Goal: Information Seeking & Learning: Learn about a topic

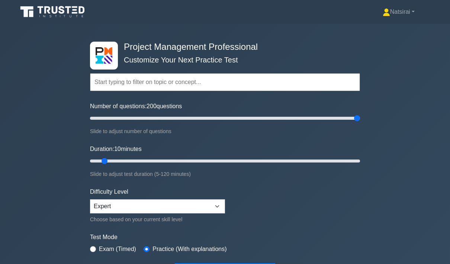
type input "200"
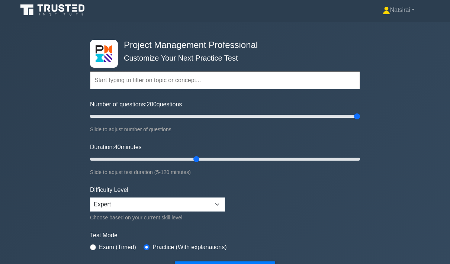
type input "50"
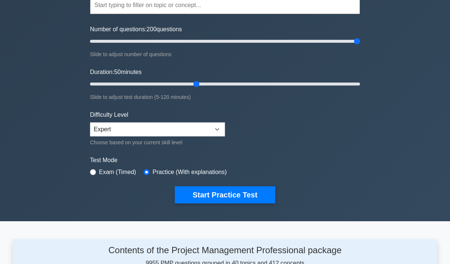
scroll to position [86, 0]
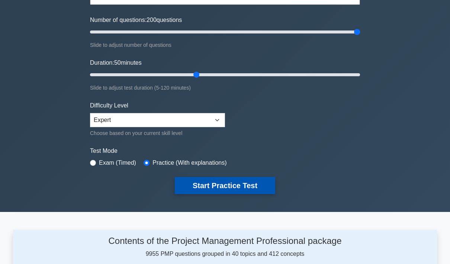
click at [236, 185] on button "Start Practice Test" at bounding box center [225, 185] width 100 height 17
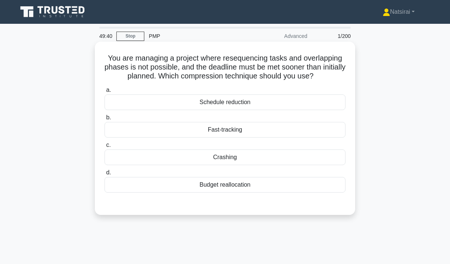
click at [278, 165] on div "Crashing" at bounding box center [224, 157] width 241 height 16
click at [104, 148] on input "c. Crashing" at bounding box center [104, 145] width 0 height 5
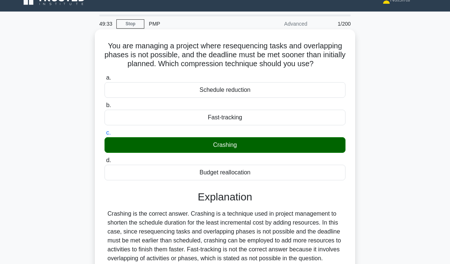
scroll to position [108, 0]
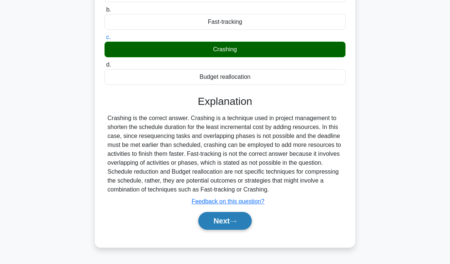
click at [224, 230] on button "Next" at bounding box center [224, 221] width 53 height 18
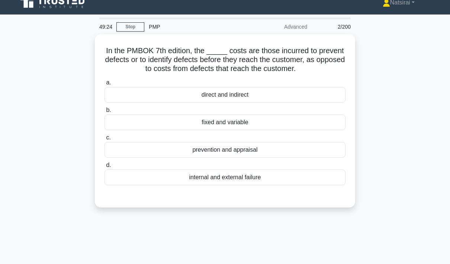
scroll to position [5, 0]
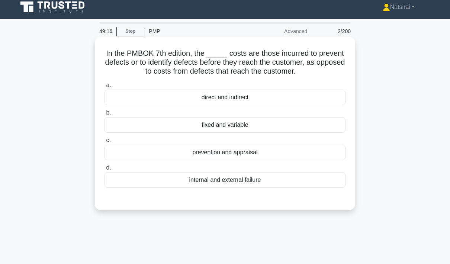
click at [286, 160] on div "prevention and appraisal" at bounding box center [224, 153] width 241 height 16
click at [104, 143] on input "c. prevention and appraisal" at bounding box center [104, 140] width 0 height 5
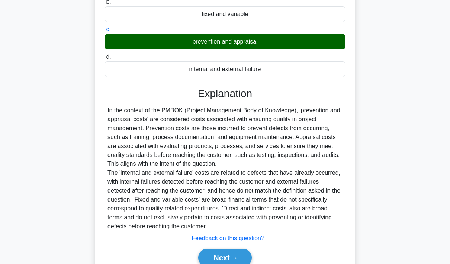
scroll to position [116, 0]
click at [232, 264] on button "Next" at bounding box center [224, 258] width 53 height 18
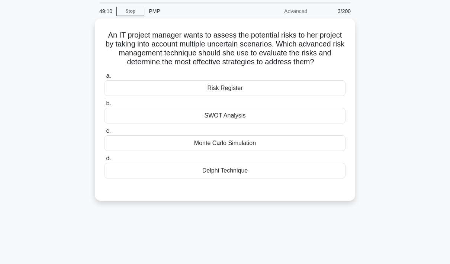
scroll to position [22, 0]
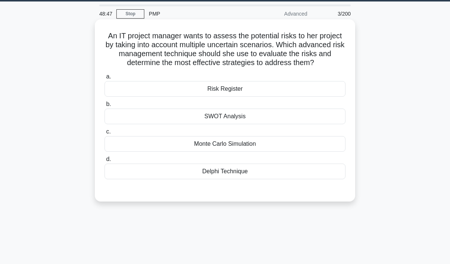
click at [260, 179] on div "Delphi Technique" at bounding box center [224, 172] width 241 height 16
click at [104, 162] on input "d. Delphi Technique" at bounding box center [104, 159] width 0 height 5
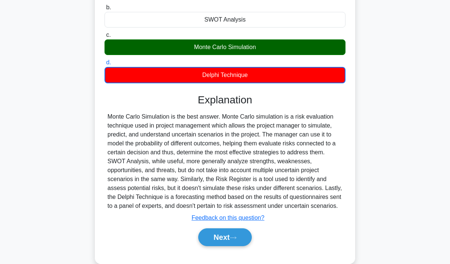
scroll to position [130, 0]
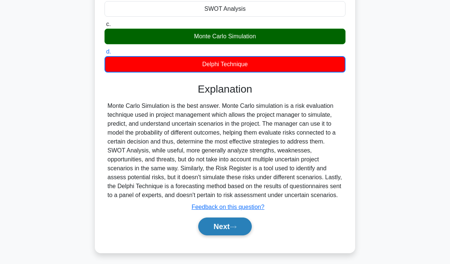
click at [222, 235] on button "Next" at bounding box center [224, 227] width 53 height 18
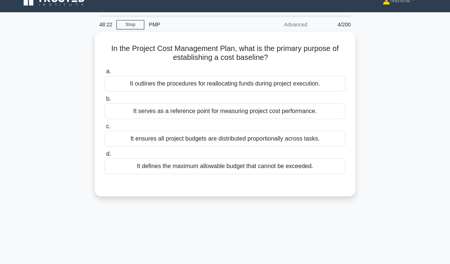
scroll to position [0, 0]
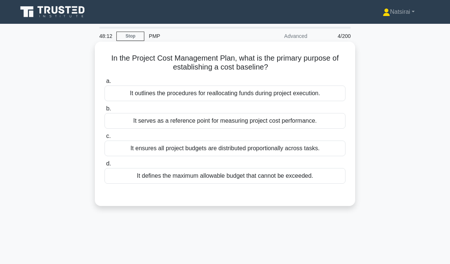
click at [293, 120] on div "It serves as a reference point for measuring project cost performance." at bounding box center [224, 121] width 241 height 16
click at [104, 111] on input "b. It serves as a reference point for measuring project cost performance." at bounding box center [104, 108] width 0 height 5
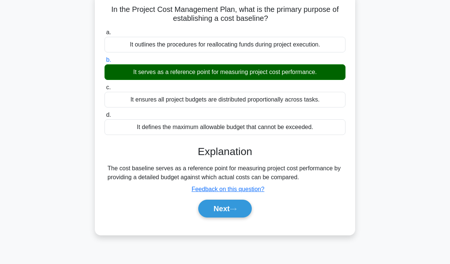
scroll to position [47, 0]
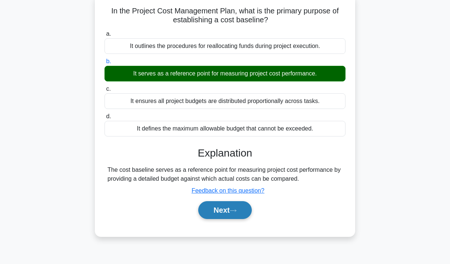
click at [222, 219] on button "Next" at bounding box center [224, 210] width 53 height 18
click at [226, 219] on button "Next" at bounding box center [224, 210] width 53 height 18
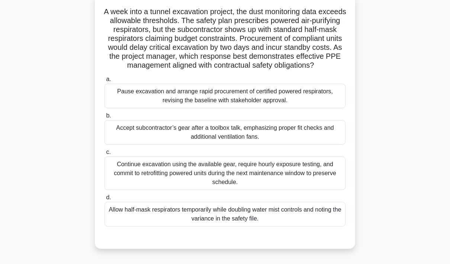
scroll to position [46, 0]
click at [302, 105] on div "Pause excavation and arrange rapid procurement of certified powered respirators…" at bounding box center [224, 96] width 241 height 25
click at [104, 82] on input "a. Pause excavation and arrange rapid procurement of certified powered respirat…" at bounding box center [104, 79] width 0 height 5
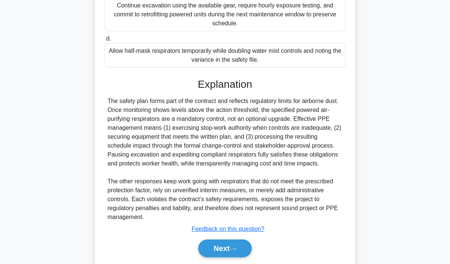
scroll to position [227, 0]
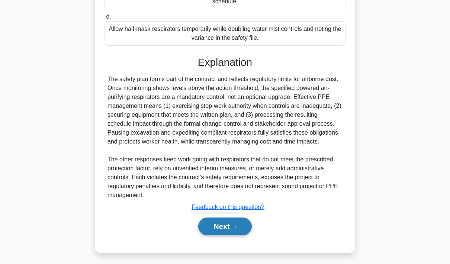
click at [222, 235] on button "Next" at bounding box center [224, 227] width 53 height 18
click at [217, 235] on button "Next" at bounding box center [224, 227] width 53 height 18
click at [222, 235] on button "Next" at bounding box center [224, 227] width 53 height 18
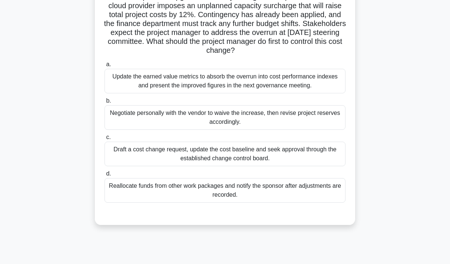
scroll to position [55, 0]
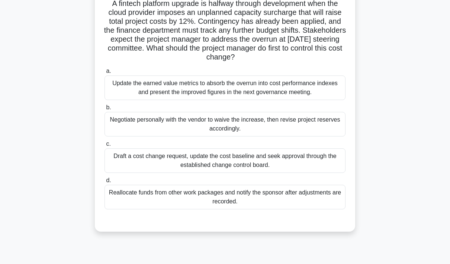
click at [324, 100] on div "Update the earned value metrics to absorb the overrun into cost performance ind…" at bounding box center [224, 87] width 241 height 25
click at [104, 74] on input "a. Update the earned value metrics to absorb the overrun into cost performance …" at bounding box center [104, 71] width 0 height 5
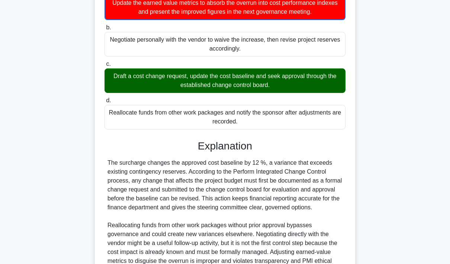
scroll to position [201, 0]
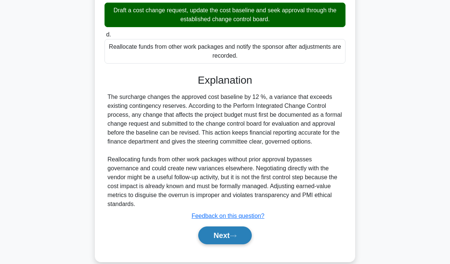
click at [214, 244] on button "Next" at bounding box center [224, 235] width 53 height 18
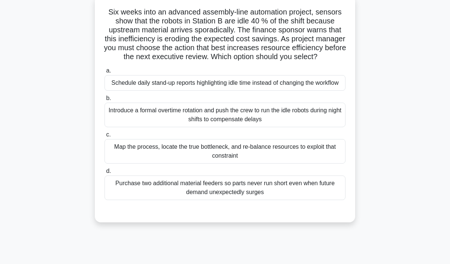
scroll to position [47, 0]
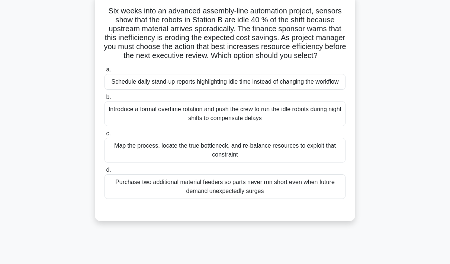
click at [319, 162] on div "Map the process, locate the true bottleneck, and re-balance resources to exploi…" at bounding box center [224, 150] width 241 height 25
click at [104, 136] on input "c. Map the process, locate the true bottleneck, and re-balance resources to exp…" at bounding box center [104, 133] width 0 height 5
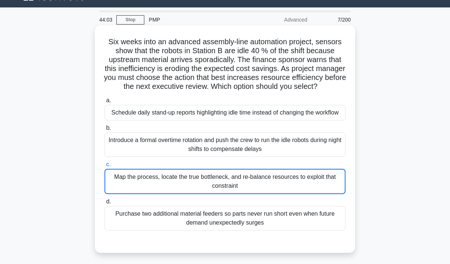
scroll to position [16, 0]
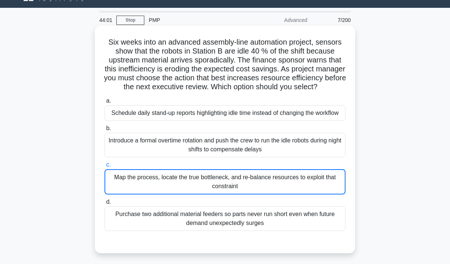
click at [299, 121] on div "Schedule daily stand-up reports highlighting idle time instead of changing the …" at bounding box center [224, 113] width 241 height 16
click at [104, 103] on input "a. Schedule daily stand-up reports highlighting idle time instead of changing t…" at bounding box center [104, 101] width 0 height 5
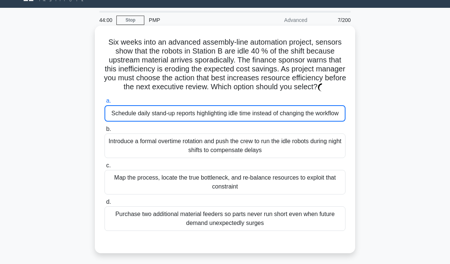
click at [298, 194] on div "Map the process, locate the true bottleneck, and re-balance resources to exploi…" at bounding box center [224, 182] width 241 height 25
click at [104, 168] on input "c. Map the process, locate the true bottleneck, and re-balance resources to exp…" at bounding box center [104, 165] width 0 height 5
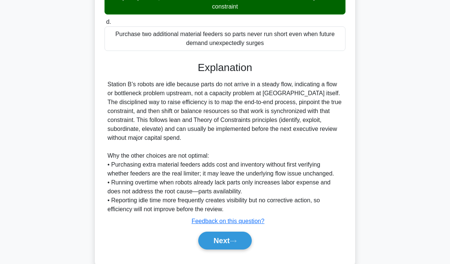
scroll to position [218, 0]
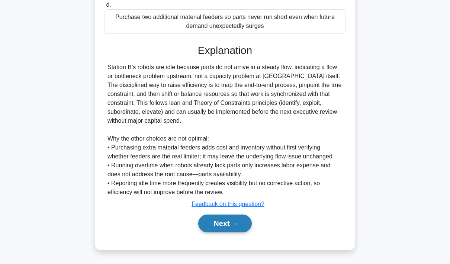
click at [222, 232] on button "Next" at bounding box center [224, 224] width 53 height 18
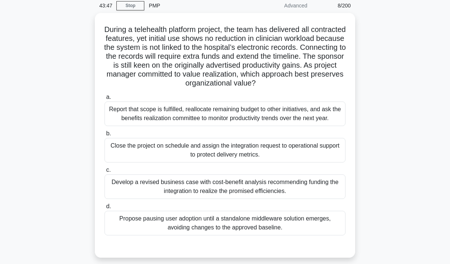
scroll to position [32, 0]
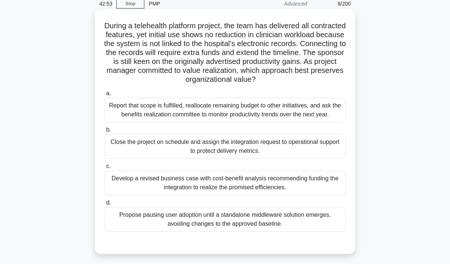
click at [316, 195] on div "Develop a revised business case with cost-benefit analysis recommending funding…" at bounding box center [224, 183] width 241 height 25
click at [104, 169] on input "c. Develop a revised business case with cost-benefit analysis recommending fund…" at bounding box center [104, 166] width 0 height 5
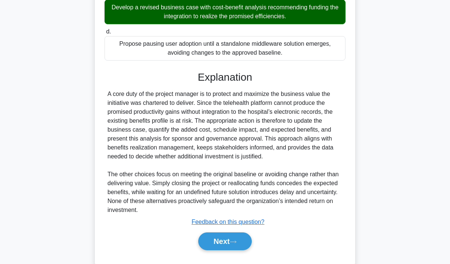
scroll to position [206, 0]
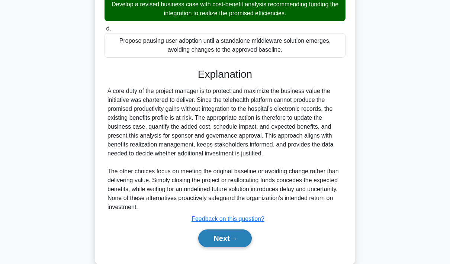
click at [222, 247] on button "Next" at bounding box center [224, 238] width 53 height 18
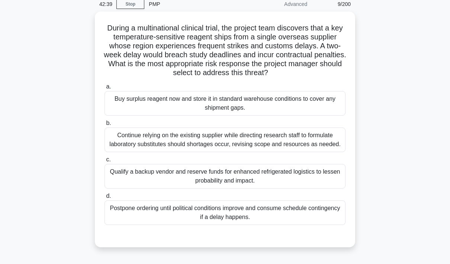
scroll to position [44, 0]
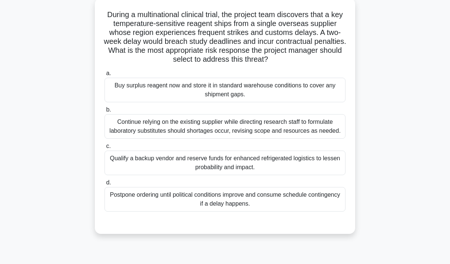
click at [297, 175] on div "Qualify a backup vendor and reserve funds for enhanced refrigerated logistics t…" at bounding box center [224, 163] width 241 height 25
click at [104, 149] on input "c. Qualify a backup vendor and reserve funds for enhanced refrigerated logistic…" at bounding box center [104, 146] width 0 height 5
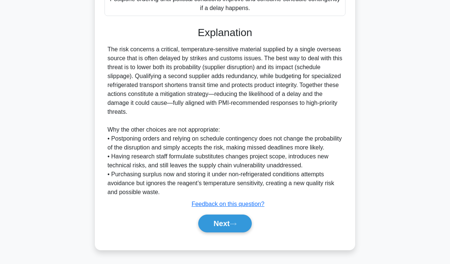
scroll to position [254, 0]
click at [228, 232] on button "Next" at bounding box center [224, 224] width 53 height 18
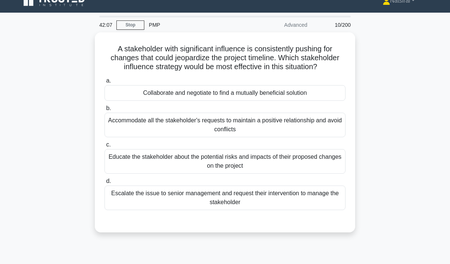
scroll to position [10, 0]
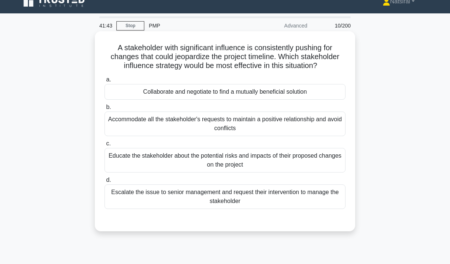
click at [293, 100] on div "Collaborate and negotiate to find a mutually beneficial solution" at bounding box center [224, 92] width 241 height 16
click at [104, 82] on input "a. Collaborate and negotiate to find a mutually beneficial solution" at bounding box center [104, 79] width 0 height 5
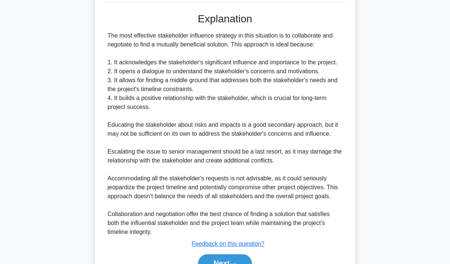
scroll to position [281, 0]
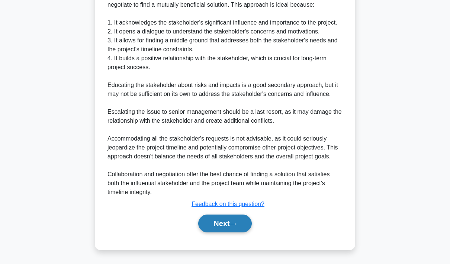
click at [226, 232] on button "Next" at bounding box center [224, 224] width 53 height 18
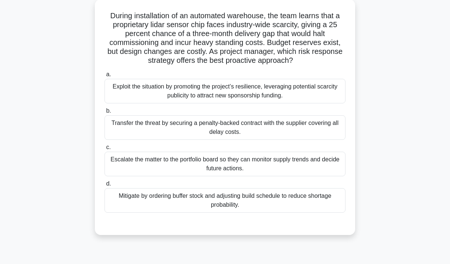
scroll to position [40, 0]
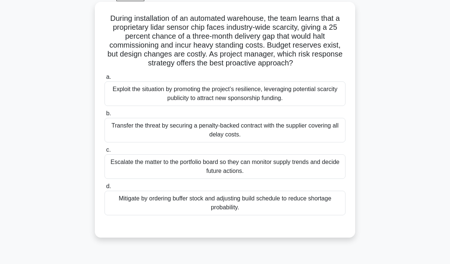
click at [318, 207] on div "Mitigate by ordering buffer stock and adjusting build schedule to reduce shorta…" at bounding box center [224, 203] width 241 height 25
click at [104, 189] on input "d. Mitigate by ordering buffer stock and adjusting build schedule to reduce sho…" at bounding box center [104, 186] width 0 height 5
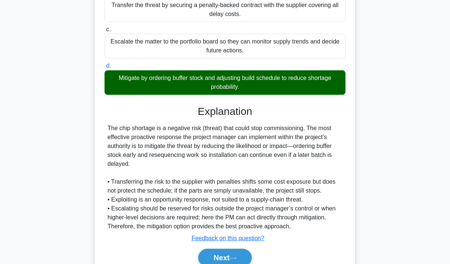
scroll to position [191, 0]
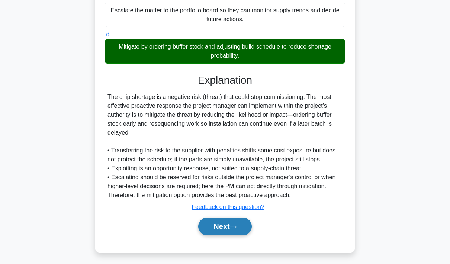
click at [216, 235] on button "Next" at bounding box center [224, 227] width 53 height 18
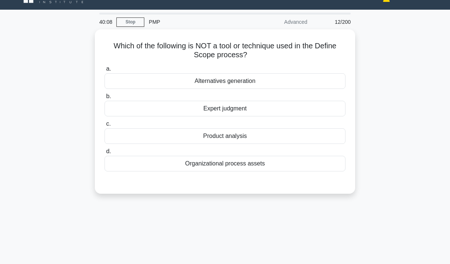
scroll to position [14, 0]
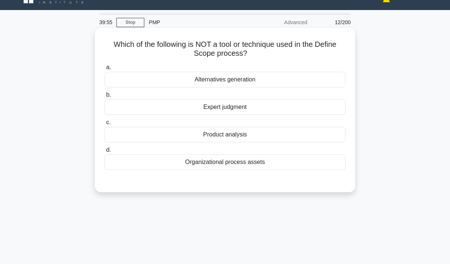
click at [302, 165] on div "Organizational process assets" at bounding box center [224, 162] width 241 height 16
click at [104, 152] on input "d. Organizational process assets" at bounding box center [104, 150] width 0 height 5
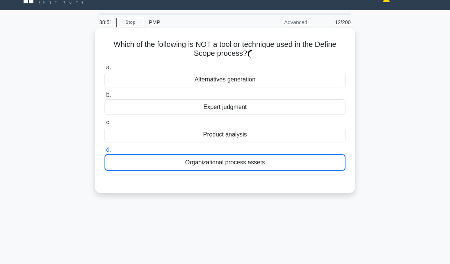
click at [325, 158] on div "Organizational process assets" at bounding box center [224, 162] width 241 height 16
click at [104, 152] on input "d. Organizational process assets" at bounding box center [104, 150] width 0 height 5
click at [322, 131] on div "Product analysis" at bounding box center [224, 135] width 241 height 16
click at [104, 125] on input "c. Product analysis" at bounding box center [104, 122] width 0 height 5
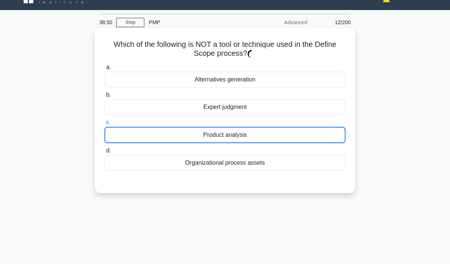
click at [309, 159] on div "Organizational process assets" at bounding box center [224, 163] width 241 height 16
click at [104, 153] on input "d. Organizational process assets" at bounding box center [104, 150] width 0 height 5
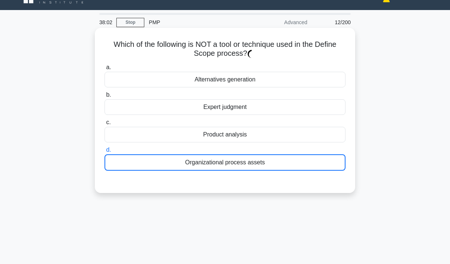
click at [217, 83] on div "Alternatives generation" at bounding box center [224, 80] width 241 height 16
click at [104, 70] on input "a. Alternatives generation" at bounding box center [104, 67] width 0 height 5
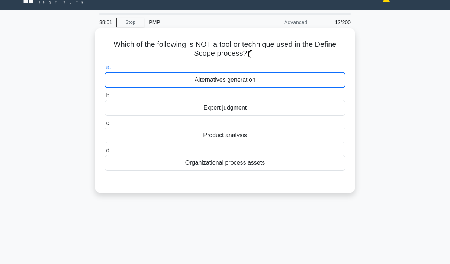
click at [213, 163] on div "Organizational process assets" at bounding box center [224, 163] width 241 height 16
click at [104, 153] on input "d. Organizational process assets" at bounding box center [104, 150] width 0 height 5
